Goal: Transaction & Acquisition: Purchase product/service

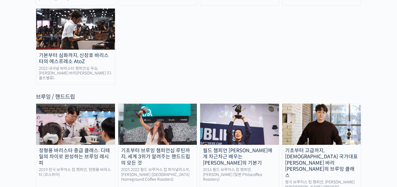
scroll to position [867, 0]
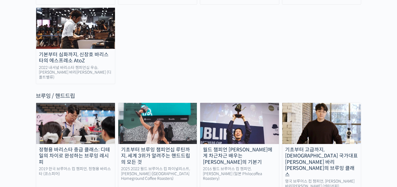
click at [144, 167] on div "2025 2022 월드 브루어스 컵 파이널리스트, [PERSON_NAME] ([GEOGRAPHIC_DATA] Homeground Coffee …" at bounding box center [157, 174] width 79 height 15
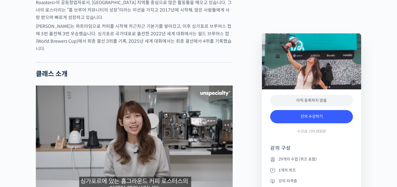
scroll to position [422, 0]
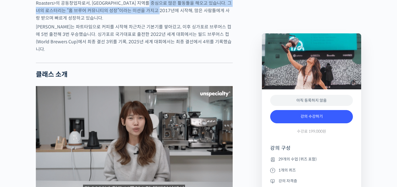
drag, startPoint x: 164, startPoint y: 21, endPoint x: 164, endPoint y: 30, distance: 8.6
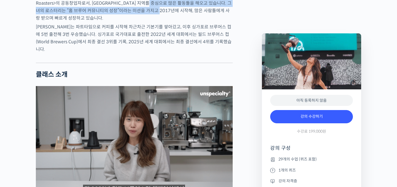
click at [164, 22] on p "엘리샤 탄(Elysia Tan)은 싱가포르의 떠오르는 로스터리 <Homeground Coffee Roasters>의 공동창업자로서, 아시아 지…" at bounding box center [134, 7] width 197 height 30
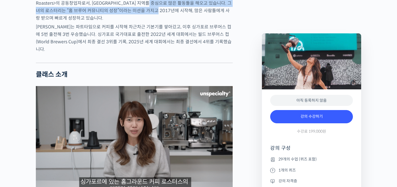
click at [164, 22] on p "엘리샤 탄(Elysia Tan)은 싱가포르의 떠오르는 로스터리 <Homeground Coffee Roasters>의 공동창업자로서, 아시아 지…" at bounding box center [134, 7] width 197 height 30
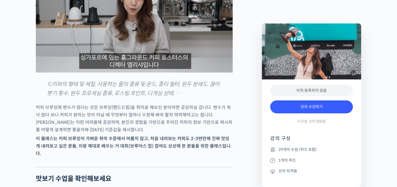
scroll to position [588, 0]
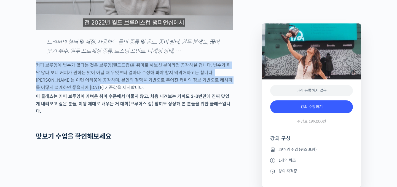
drag, startPoint x: 127, startPoint y: 62, endPoint x: 132, endPoint y: 92, distance: 30.2
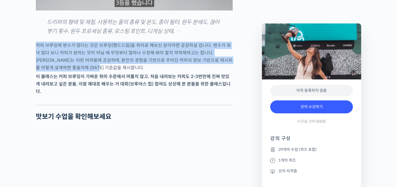
scroll to position [617, 0]
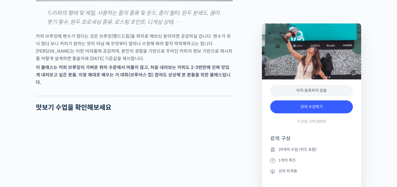
click at [132, 92] on div at bounding box center [134, 91] width 197 height 8
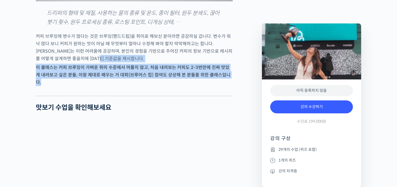
drag, startPoint x: 136, startPoint y: 65, endPoint x: 136, endPoint y: 87, distance: 21.5
click at [136, 87] on div at bounding box center [134, 91] width 197 height 8
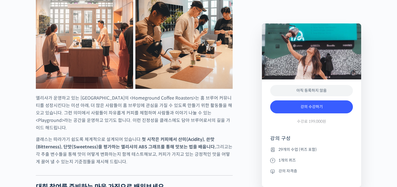
scroll to position [928, 0]
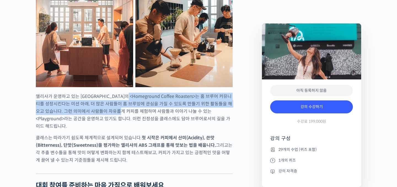
drag, startPoint x: 132, startPoint y: 95, endPoint x: 133, endPoint y: 110, distance: 15.2
click at [133, 110] on p "엘리샤가 운영하고 있는 싱가포르의 <Homeground Coffee Roasters>는 홈 브루어 커뮤니티를 성장시킨다는 미션 아래, 더 많은…" at bounding box center [134, 111] width 197 height 37
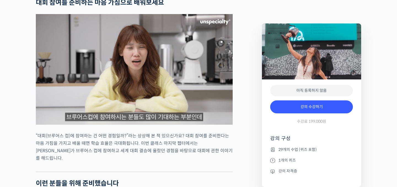
scroll to position [1111, 0]
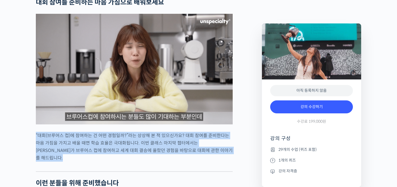
drag, startPoint x: 128, startPoint y: 120, endPoint x: 129, endPoint y: 152, distance: 31.5
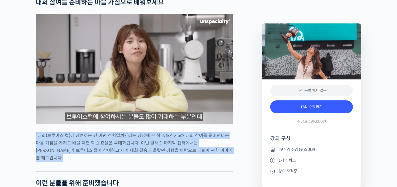
click at [129, 163] on div at bounding box center [134, 167] width 197 height 8
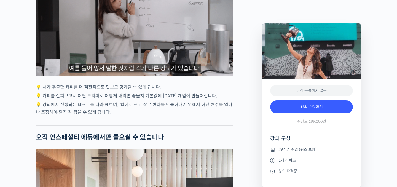
scroll to position [1522, 0]
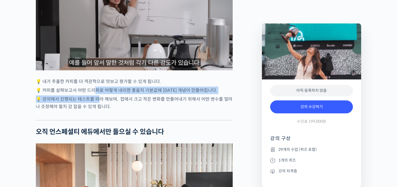
drag, startPoint x: 93, startPoint y: 74, endPoint x: 97, endPoint y: 82, distance: 8.9
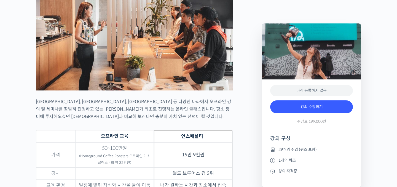
scroll to position [1707, 0]
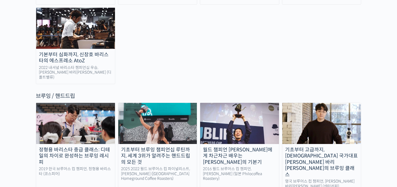
click at [236, 147] on div "월드 챔피언 [PERSON_NAME]에게 차근차근 배우는 [PERSON_NAME]의 기본기" at bounding box center [239, 156] width 79 height 19
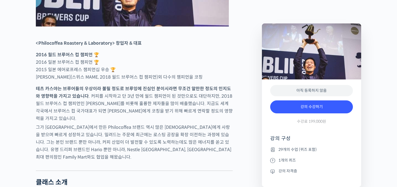
scroll to position [326, 0]
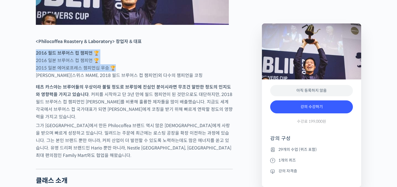
drag, startPoint x: 196, startPoint y: 92, endPoint x: 197, endPoint y: 74, distance: 17.7
click at [197, 74] on p "2016 월드 브루어스 컵 챔피언 🏆 2016 일본 브루어스 컵 챔피언 🏆 2015 일본 에어로프레스 챔피언십 우승 🏆 Emi Fukahori…" at bounding box center [134, 64] width 197 height 30
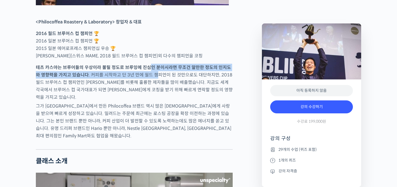
click at [152, 92] on p "테츠 카스야는 브루어들의 우상이라 불릴 정도로 브루잉에 진심인 분이시라면 무조건 알만한 정도의 인지도와 영향력을 가지고 있습니다 . 커피를 시…" at bounding box center [134, 82] width 197 height 37
click at [152, 101] on p "테츠 카스야는 브루어들의 우상이라 불릴 정도로 브루잉에 진심인 분이시라면 무조건 알만한 정도의 인지도와 영향력을 가지고 있습니다 . 커피를 시…" at bounding box center [134, 82] width 197 height 37
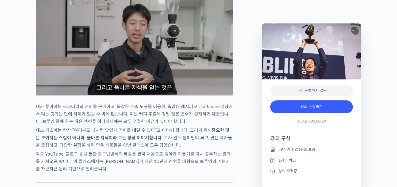
scroll to position [536, 0]
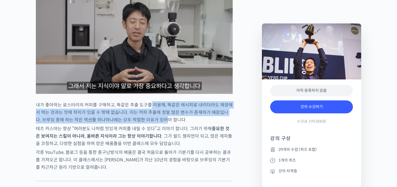
drag, startPoint x: 148, startPoint y: 109, endPoint x: 148, endPoint y: 122, distance: 13.5
click at [148, 122] on p "내가 좋아하는 로스터리의 커피를 구매하고, 똑같은 추출 도구를 이용해, 똑같은 레시피로 내리더라도 매장에서 먹는 것과는 맛에 차이가 있을 수 …" at bounding box center [134, 112] width 197 height 22
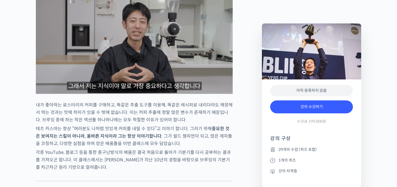
click at [148, 124] on p "내가 좋아하는 로스터리의 커피를 구매하고, 똑같은 추출 도구를 이용해, 똑같은 레시피로 내리더라도 매장에서 먹는 것과는 맛에 차이가 있을 수 …" at bounding box center [134, 112] width 197 height 22
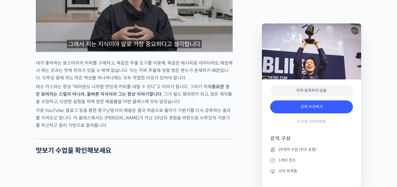
scroll to position [580, 0]
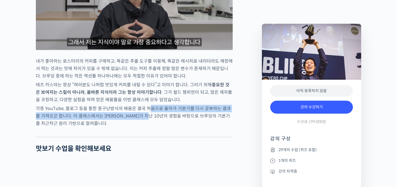
drag, startPoint x: 149, startPoint y: 112, endPoint x: 149, endPoint y: 120, distance: 7.5
click at [149, 120] on p "각종 YouTube, 블로그 등을 통한 중구난방식의 배움은 결국 처음으로 돌아가 기본기를 다시 공부하는 결과를 가져오곤 합니다. 이 클래스에서…" at bounding box center [134, 116] width 197 height 22
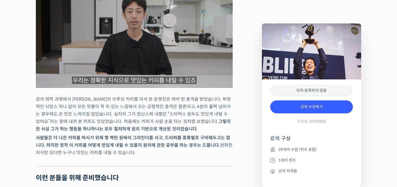
scroll to position [919, 0]
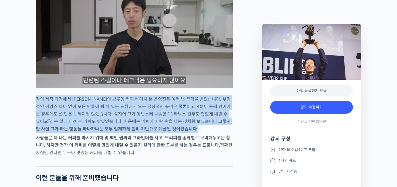
drag, startPoint x: 143, startPoint y: 100, endPoint x: 164, endPoint y: 136, distance: 42.0
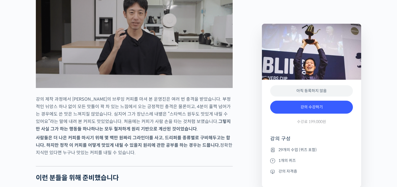
click at [164, 133] on p "강의 제작 과정에서 테츠 카스야의 브루잉 커피를 마셔 본 운영진은 여러 번 충격을 받았습니다. 부정적인 뉘앙스 하나 없이 모든 맛들이 꽉 차 …" at bounding box center [134, 113] width 197 height 37
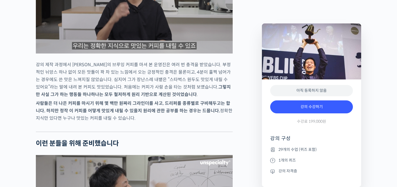
scroll to position [954, 0]
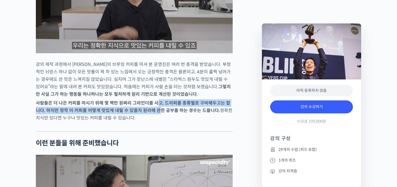
drag, startPoint x: 154, startPoint y: 106, endPoint x: 154, endPoint y: 119, distance: 12.4
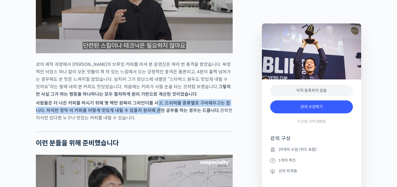
click at [154, 119] on p "사람들은 더 나은 커피를 마시기 위해 몇 백만 원짜리 그라인더를 사고, 드리퍼를 종류별로 구비해두고는 합니다. 하지만 정작 이 커피를 어떻게 …" at bounding box center [134, 110] width 197 height 22
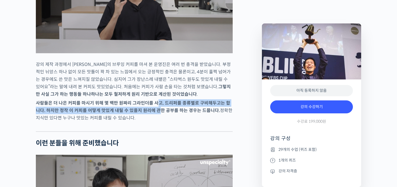
click at [154, 119] on p "사람들은 더 나은 커피를 마시기 위해 몇 백만 원짜리 그라인더를 사고, 드리퍼를 종류별로 구비해두고는 합니다. 하지만 정작 이 커피를 어떻게 …" at bounding box center [134, 110] width 197 height 22
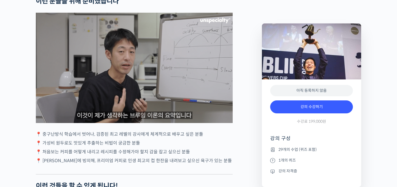
scroll to position [1096, 0]
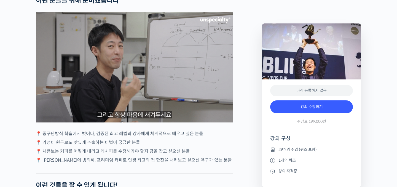
click at [145, 136] on p "📍 중구난방식 학습에서 벗어나, 검증된 최고 레벨의 강사에게 체계적으로 배우고 싶은 분들" at bounding box center [134, 133] width 197 height 7
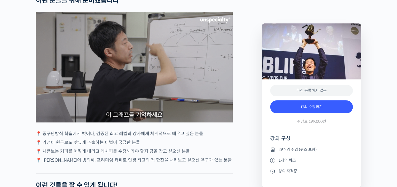
click at [145, 136] on p "📍 중구난방식 학습에서 벗어나, 검증된 최고 레벨의 강사에게 체계적으로 배우고 싶은 분들" at bounding box center [134, 133] width 197 height 7
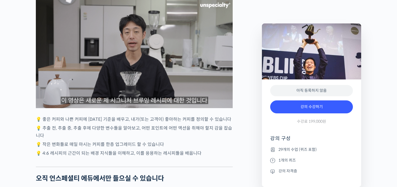
scroll to position [1299, 0]
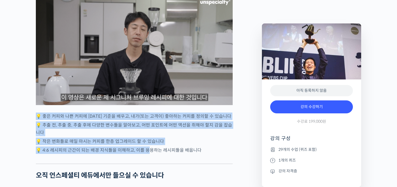
drag, startPoint x: 142, startPoint y: 117, endPoint x: 144, endPoint y: 158, distance: 41.2
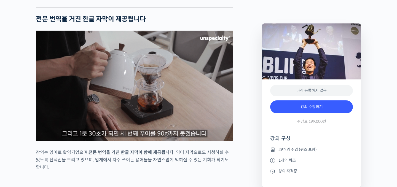
scroll to position [1717, 0]
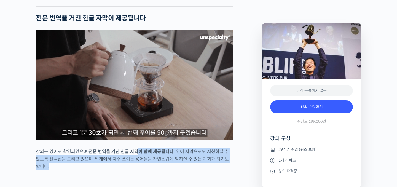
drag, startPoint x: 136, startPoint y: 155, endPoint x: 141, endPoint y: 174, distance: 19.2
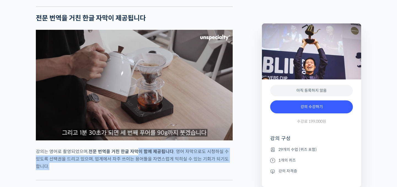
click at [141, 170] on p "강의는 영어로 촬영되었으며, 전문 번역을 거친 한글 자막이 함께 제공됩니다 . 영어 자막으로도 시청하실 수 있도록 선택권을 드리고 있으며, 업…" at bounding box center [134, 159] width 197 height 22
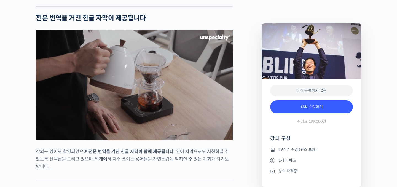
click at [142, 170] on p "강의는 영어로 촬영되었으며, 전문 번역을 거친 한글 자막이 함께 제공됩니다 . 영어 자막으로도 시청하실 수 있도록 선택권을 드리고 있으며, 업…" at bounding box center [134, 159] width 197 height 22
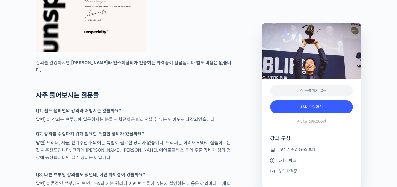
scroll to position [2026, 0]
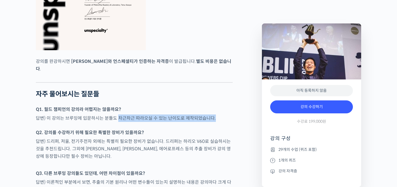
drag, startPoint x: 116, startPoint y: 115, endPoint x: 116, endPoint y: 126, distance: 11.1
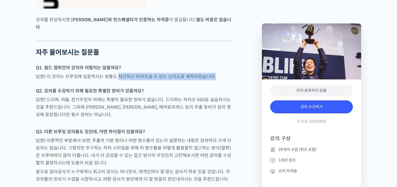
scroll to position [2078, 0]
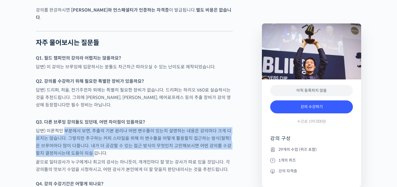
drag, startPoint x: 64, startPoint y: 130, endPoint x: 81, endPoint y: 154, distance: 29.2
click at [81, 154] on p "답변) 이론적인 부분에서 보면, 추출의 기본 원리나 어떤 변수들이 있는지 설명하는 내용은 강의마다 크게 다르지는 않습니다. 그렇지만 추구하는 …" at bounding box center [134, 142] width 197 height 30
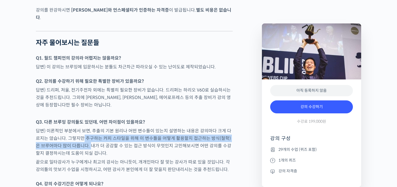
drag, startPoint x: 79, startPoint y: 136, endPoint x: 80, endPoint y: 145, distance: 9.7
click at [80, 145] on p "답변) 이론적인 부분에서 보면, 추출의 기본 원리나 어떤 변수들이 있는지 설명하는 내용은 강의마다 크게 다르지는 않습니다. 그렇지만 추구하는 …" at bounding box center [134, 142] width 197 height 30
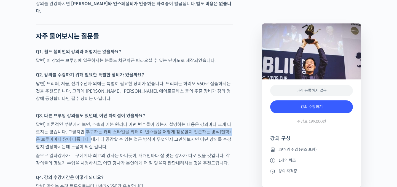
scroll to position [2086, 0]
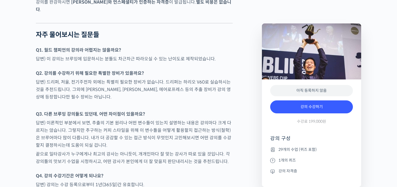
click at [86, 134] on p "답변) 이론적인 부분에서 보면, 추출의 기본 원리나 어떤 변수들이 있는지 설명하는 내용은 강의마다 크게 다르지는 않습니다. 그렇지만 추구하는 …" at bounding box center [134, 134] width 197 height 30
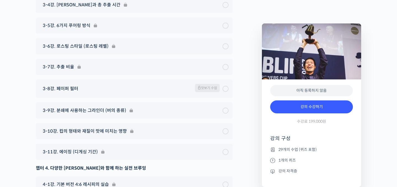
scroll to position [2636, 0]
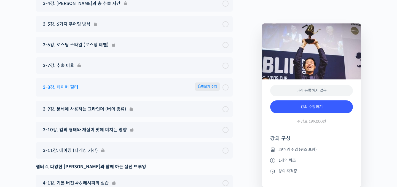
click at [216, 83] on span "맛보기 수업" at bounding box center [207, 87] width 25 height 8
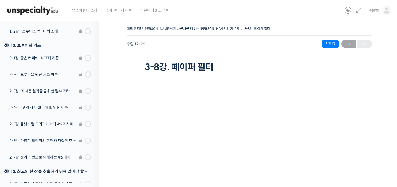
scroll to position [136, 0]
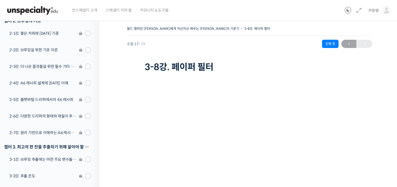
click at [48, 125] on li "2-7강. 원리 기반으로 이해하는 4:6 레시피 기본 버전" at bounding box center [48, 133] width 102 height 17
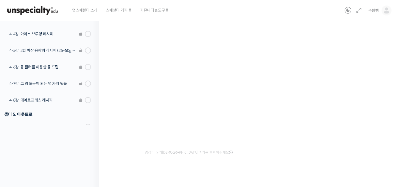
scroll to position [57, 0]
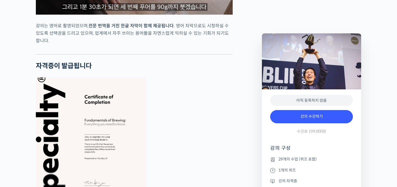
scroll to position [1842, 0]
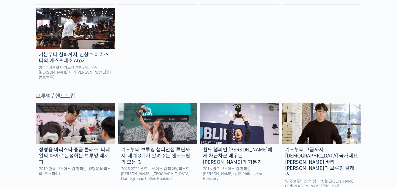
click at [169, 147] on div "기초부터 브루잉 챔피언십 루틴까지, 세계 3위가 알려주는 핸드드립의 모든 것" at bounding box center [157, 156] width 79 height 19
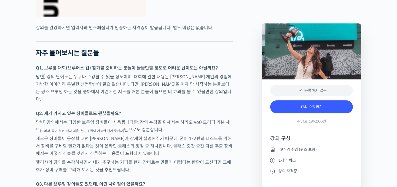
scroll to position [2269, 0]
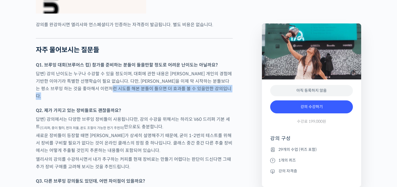
drag, startPoint x: 121, startPoint y: 75, endPoint x: 122, endPoint y: 79, distance: 4.0
click at [122, 101] on div at bounding box center [134, 104] width 197 height 6
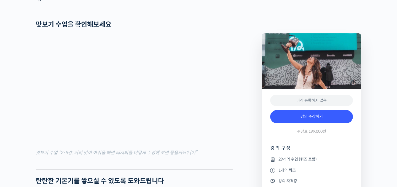
scroll to position [698, 0]
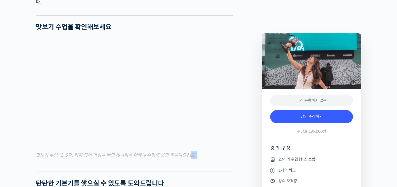
drag, startPoint x: 193, startPoint y: 151, endPoint x: 188, endPoint y: 156, distance: 6.8
click at [188, 156] on figcaption "맛보기 수업 “2-5강. 커피 맛이 아쉬울 때면 레시피를 어떻게 수정해 보면 좋을까요? (2)”" at bounding box center [134, 155] width 197 height 7
click at [188, 156] on mark "맛보기 수업 “2-5강. 커피 맛이 아쉬울 때면 레시피를 어떻게 수정해 보면 좋을까요? (2)”" at bounding box center [116, 155] width 161 height 6
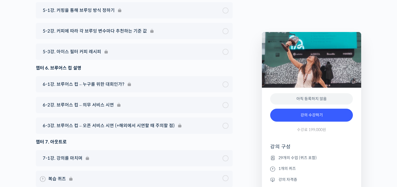
scroll to position [3275, 0]
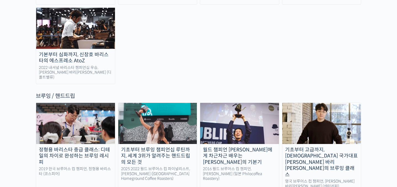
click at [224, 147] on div "월드 챔피언 [PERSON_NAME]에게 차근차근 배우는 [PERSON_NAME]의 기본기" at bounding box center [239, 156] width 79 height 19
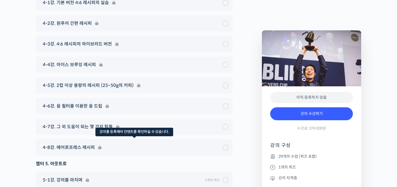
scroll to position [2815, 0]
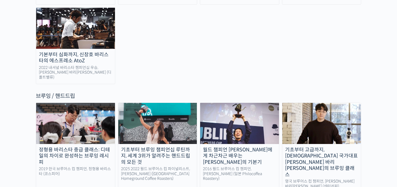
click at [132, 147] on div "기초부터 브루잉 챔피언십 루틴까지, 세계 3위가 알려주는 핸드드립의 모든 것" at bounding box center [157, 156] width 79 height 19
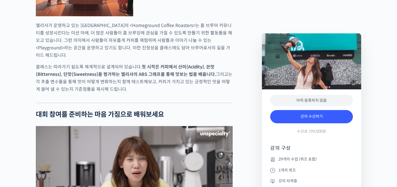
scroll to position [998, 0]
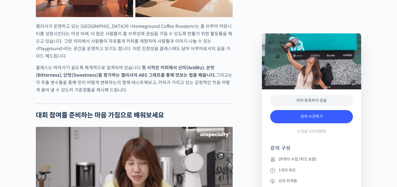
drag, startPoint x: 144, startPoint y: 69, endPoint x: 144, endPoint y: 78, distance: 8.8
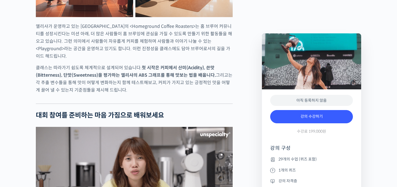
click at [144, 78] on p "클래스는 따라가기 쉽도록 체계적으로 설계되어 있습니다. 첫 시작은 커피에서 산미(Acidity), 쓴맛(Bitterness), 단맛(Sweet…" at bounding box center [134, 79] width 197 height 30
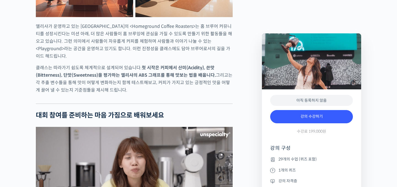
click at [144, 78] on p "클래스는 따라가기 쉽도록 체계적으로 설계되어 있습니다. 첫 시작은 커피에서 산미(Acidity), 쓴맛(Bitterness), 단맛(Sweet…" at bounding box center [134, 79] width 197 height 30
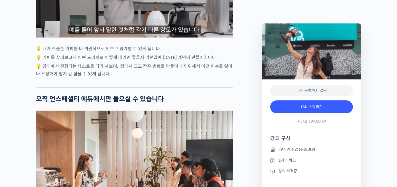
scroll to position [1556, 0]
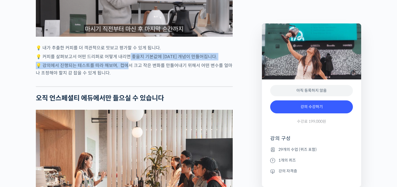
drag, startPoint x: 127, startPoint y: 39, endPoint x: 127, endPoint y: 54, distance: 14.4
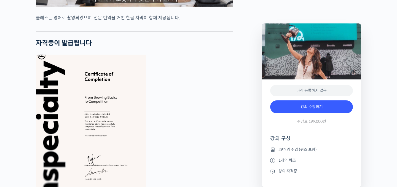
scroll to position [2074, 0]
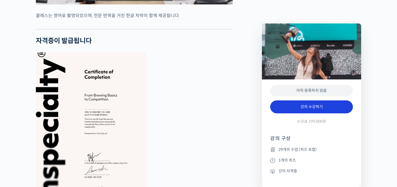
click at [303, 111] on link "강의 수강하기" at bounding box center [311, 106] width 83 height 13
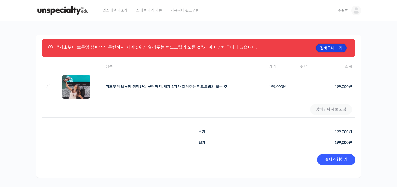
click at [333, 51] on link "장바구니 보기" at bounding box center [331, 48] width 31 height 9
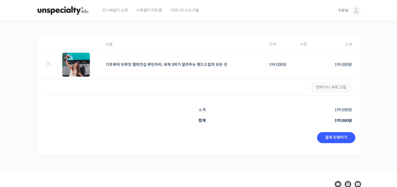
click at [329, 87] on td "장바구니 새로 고침" at bounding box center [199, 87] width 314 height 16
click at [338, 139] on link "결제 진행하기" at bounding box center [336, 137] width 38 height 11
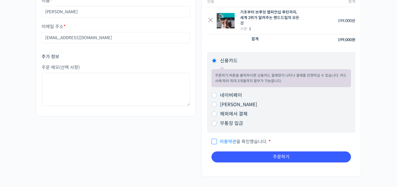
scroll to position [60, 0]
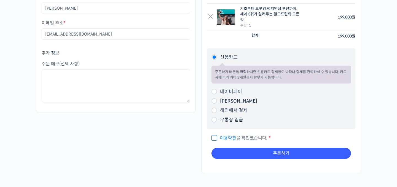
click at [214, 92] on input "네이버페이" at bounding box center [215, 92] width 6 height 6
radio input "true"
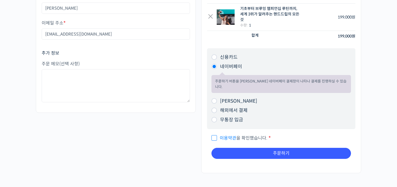
click at [215, 135] on span "이용약관 을 확인했습니다." at bounding box center [240, 138] width 56 height 6
click at [215, 135] on input "이용약관 을 확인했습니다. *" at bounding box center [214, 136] width 4 height 4
checkbox input "true"
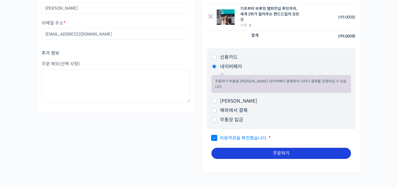
click at [236, 148] on button "주문하기" at bounding box center [282, 153] width 140 height 11
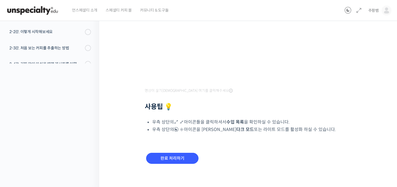
scroll to position [121, 0]
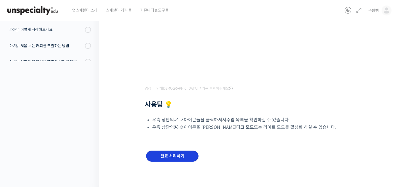
click at [180, 152] on input "완료 처리하기" at bounding box center [172, 156] width 52 height 11
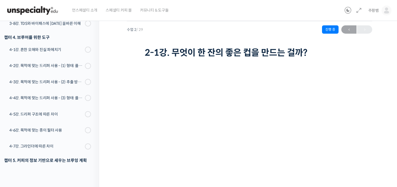
scroll to position [488, 0]
